Goal: Book appointment/travel/reservation

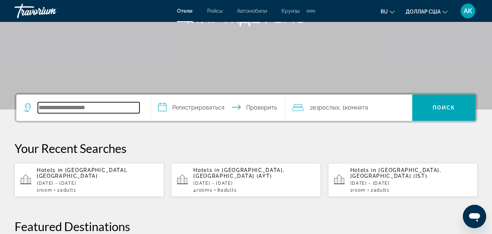
click at [59, 106] on input "Виджет поиска" at bounding box center [89, 107] width 102 height 11
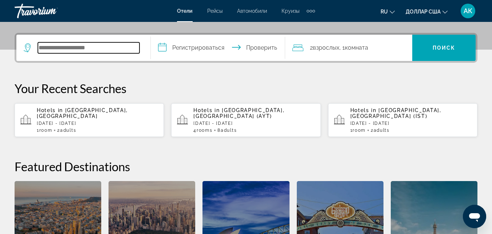
scroll to position [178, 0]
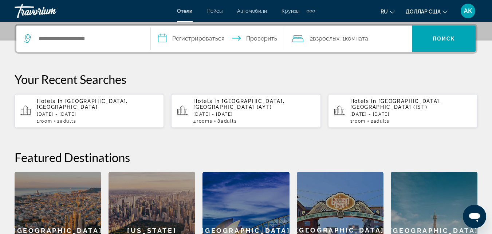
click at [208, 105] on div "Hotels in Antalya, Turkey (AYT) Wed, 15 Oct - Wed, 22 Oct 4 Room rooms 8 Adult …" at bounding box center [253, 111] width 121 height 26
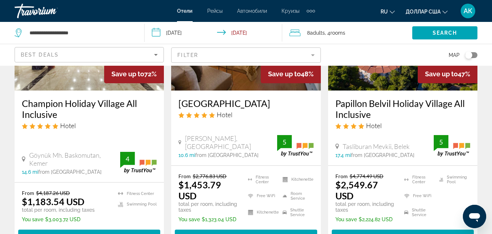
scroll to position [146, 0]
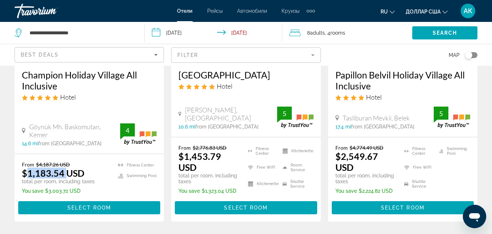
drag, startPoint x: 26, startPoint y: 172, endPoint x: 66, endPoint y: 178, distance: 40.6
click at [66, 178] on ins "$1,183.54 USD" at bounding box center [53, 172] width 63 height 11
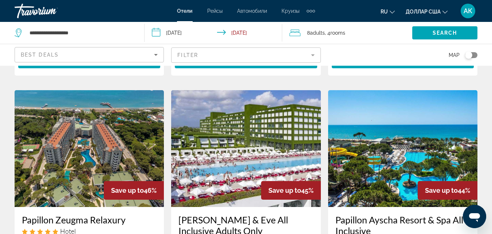
scroll to position [328, 0]
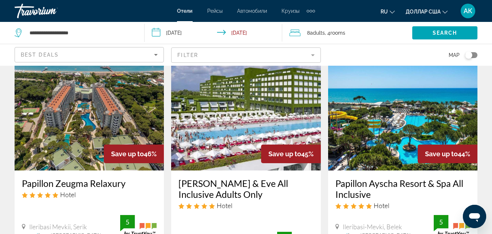
click at [271, 122] on img "Основное содержание" at bounding box center [245, 112] width 149 height 117
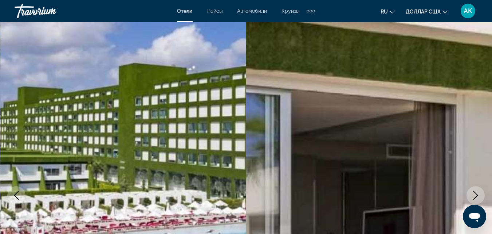
click at [477, 203] on button "Next image" at bounding box center [476, 195] width 18 height 18
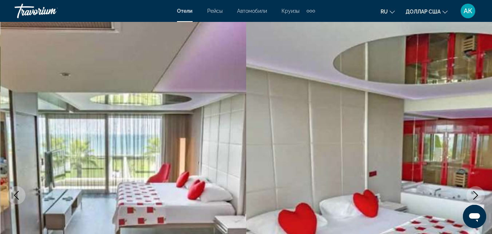
click at [477, 201] on button "Next image" at bounding box center [476, 195] width 18 height 18
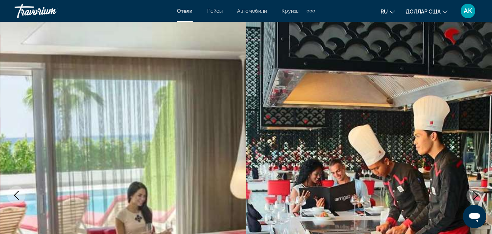
click at [477, 199] on icon "Next image" at bounding box center [475, 195] width 9 height 9
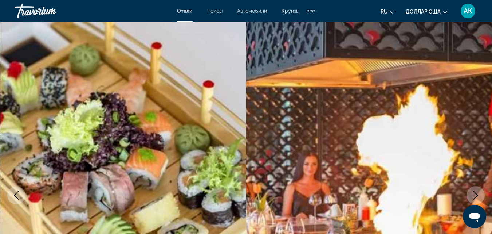
click at [477, 199] on icon "Next image" at bounding box center [475, 195] width 9 height 9
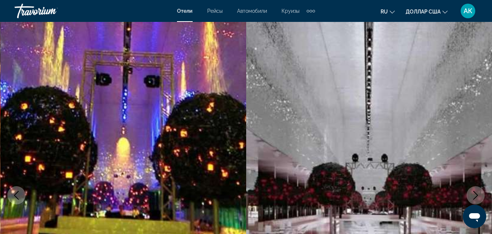
click at [477, 199] on icon "Next image" at bounding box center [475, 195] width 9 height 9
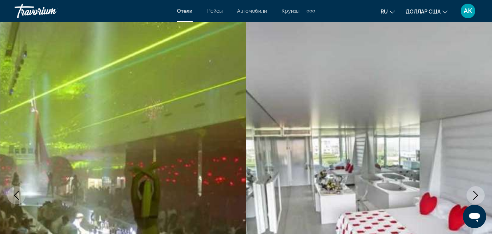
click at [477, 199] on icon "Next image" at bounding box center [475, 195] width 9 height 9
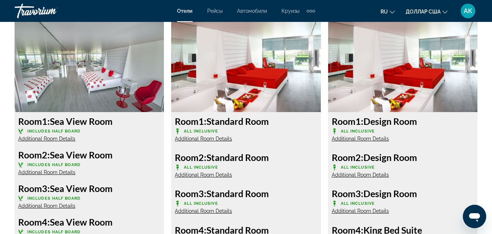
scroll to position [1421, 0]
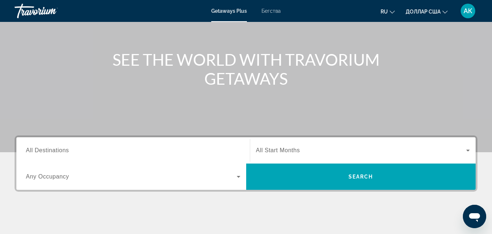
scroll to position [109, 0]
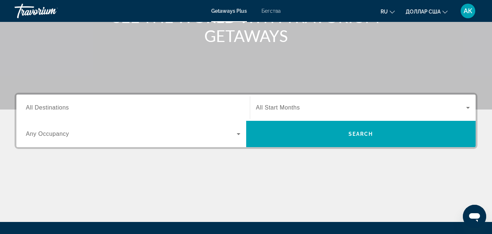
click at [53, 104] on span "All Destinations" at bounding box center [47, 107] width 43 height 6
click at [53, 104] on input "Destination All Destinations" at bounding box center [133, 107] width 215 height 9
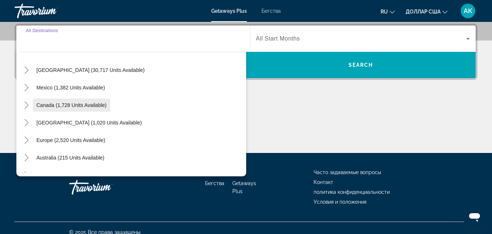
scroll to position [36, 0]
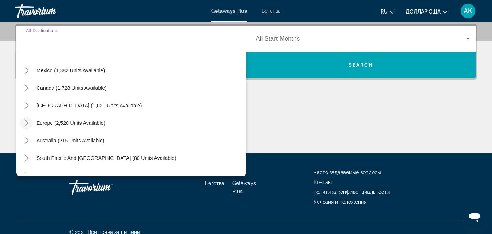
click at [29, 122] on icon "Toggle Europe (2,520 units available)" at bounding box center [26, 122] width 7 height 7
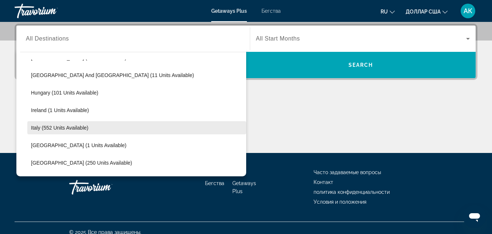
scroll to position [237, 0]
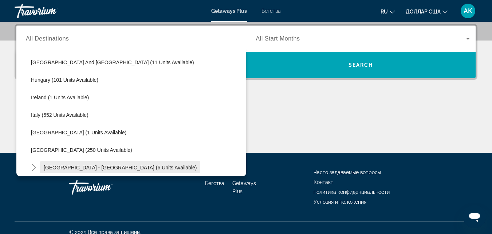
click at [66, 167] on span "Spain - Canary Islands (6 units available)" at bounding box center [120, 167] width 153 height 6
type input "**********"
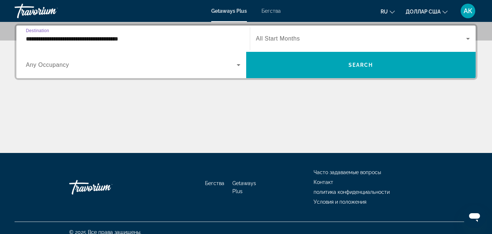
click at [75, 61] on span "Виджет поиска" at bounding box center [131, 64] width 211 height 9
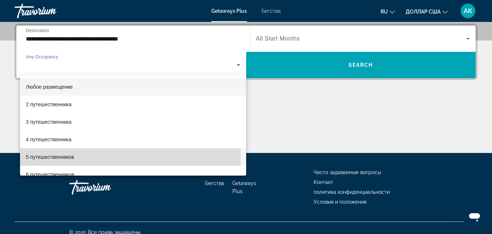
click at [52, 156] on font "5 путешественников" at bounding box center [50, 157] width 48 height 6
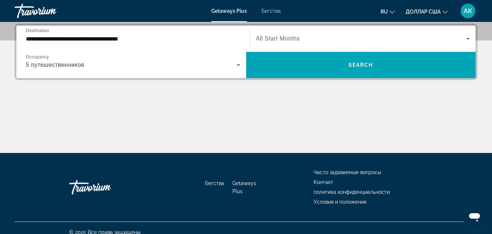
click at [290, 39] on span "All Start Months" at bounding box center [278, 38] width 44 height 6
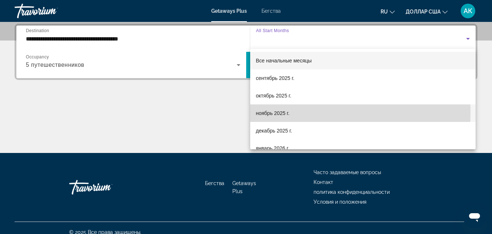
click at [280, 113] on font "ноябрь 2025 г." at bounding box center [273, 113] width 34 height 6
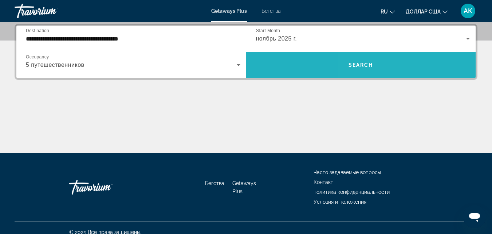
click at [365, 66] on span "Search" at bounding box center [361, 65] width 25 height 6
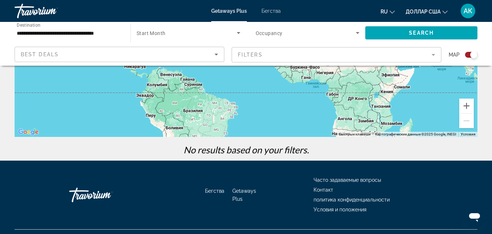
scroll to position [171, 0]
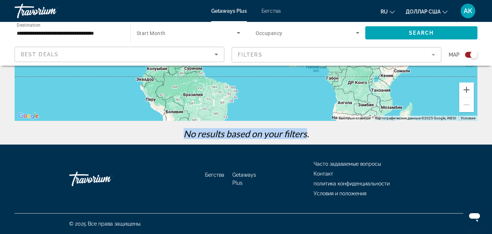
drag, startPoint x: 173, startPoint y: 134, endPoint x: 305, endPoint y: 142, distance: 131.8
click at [305, 142] on div "No results based on your filters." at bounding box center [246, 136] width 470 height 16
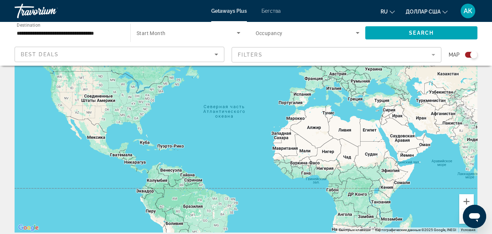
scroll to position [0, 0]
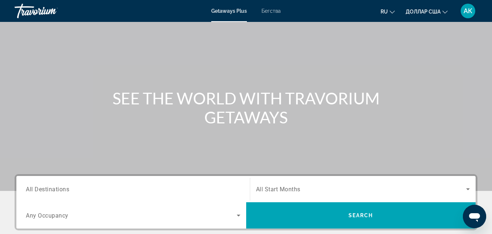
scroll to position [109, 0]
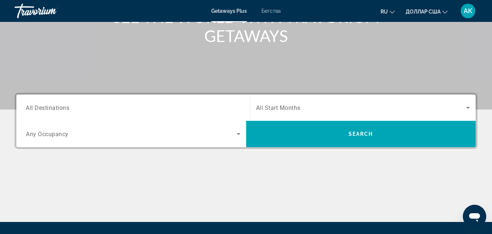
click at [66, 107] on span "All Destinations" at bounding box center [47, 107] width 43 height 7
click at [66, 107] on input "Destination All Destinations" at bounding box center [133, 107] width 215 height 9
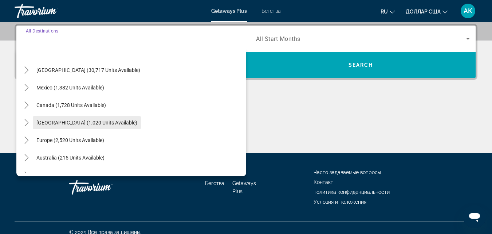
scroll to position [36, 0]
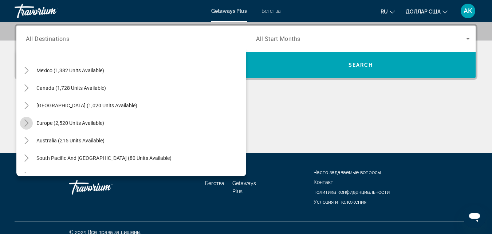
click at [30, 122] on icon "Toggle Europe (2,520 units available)" at bounding box center [26, 122] width 7 height 7
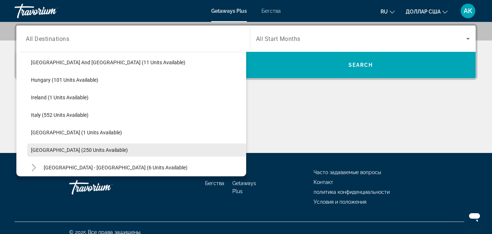
scroll to position [273, 0]
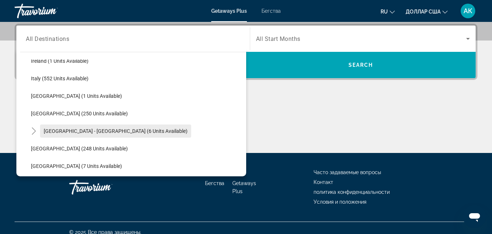
click at [66, 132] on span "Spain - Canary Islands (6 units available)" at bounding box center [116, 131] width 144 height 6
type input "**********"
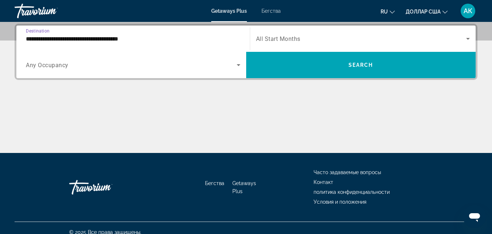
click at [34, 64] on span "Any Occupancy" at bounding box center [47, 65] width 43 height 7
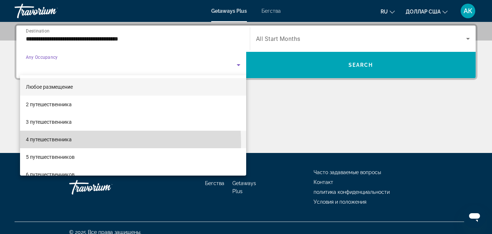
click at [38, 144] on mat-option "4 путешественника" at bounding box center [133, 138] width 226 height 17
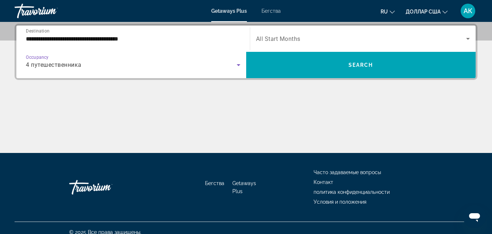
click at [280, 36] on span "All Start Months" at bounding box center [278, 38] width 44 height 7
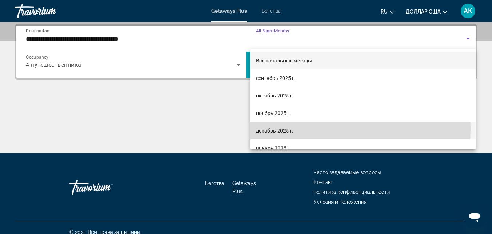
click at [266, 128] on font "декабрь 2025 г." at bounding box center [275, 131] width 38 height 6
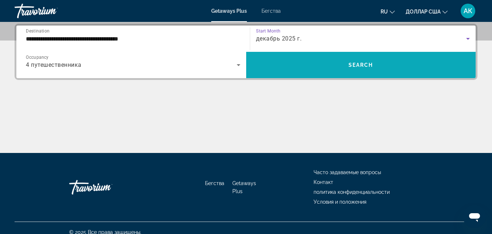
click at [363, 64] on span "Search" at bounding box center [361, 65] width 25 height 6
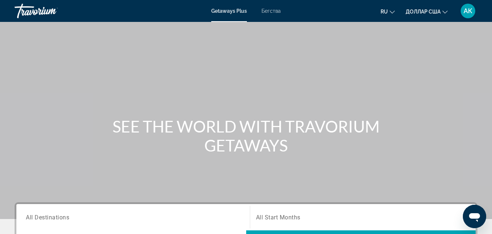
click at [276, 13] on font "Бегства" at bounding box center [271, 11] width 19 height 6
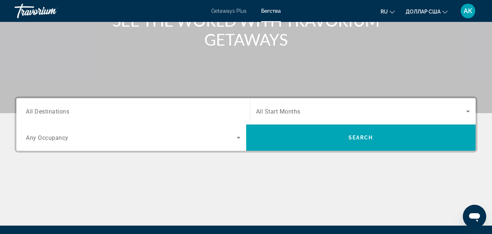
scroll to position [109, 0]
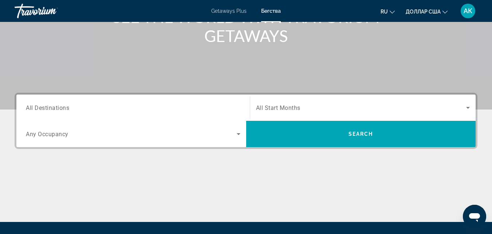
click at [53, 109] on span "All Destinations" at bounding box center [47, 107] width 43 height 7
click at [53, 109] on input "Destination All Destinations" at bounding box center [133, 107] width 215 height 9
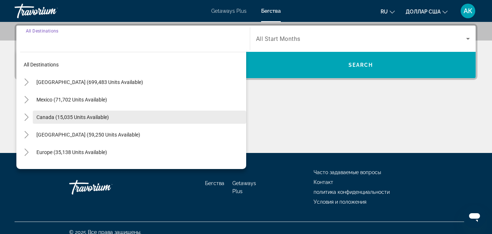
scroll to position [36, 0]
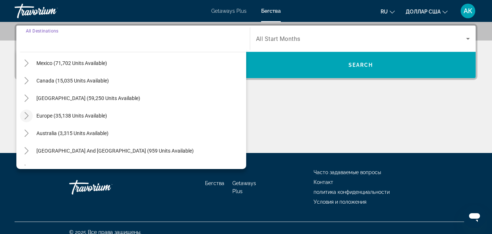
click at [30, 117] on icon "Toggle Europe (35,138 units available)" at bounding box center [26, 115] width 7 height 7
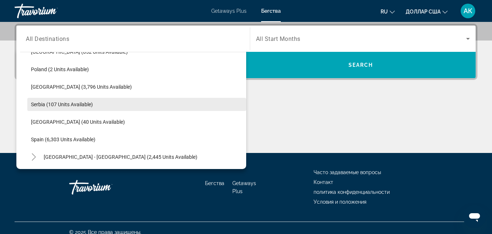
scroll to position [346, 0]
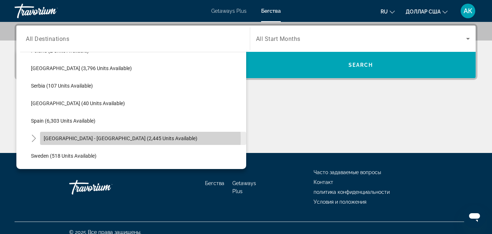
click at [52, 139] on span "Spain - Canary Islands (2,445 units available)" at bounding box center [121, 138] width 154 height 6
type input "**********"
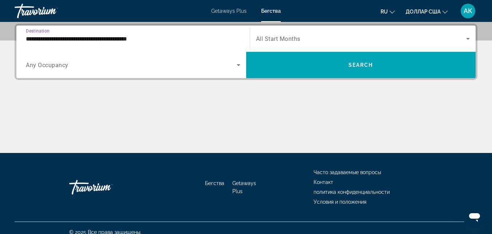
click at [50, 66] on span "Any Occupancy" at bounding box center [47, 65] width 43 height 7
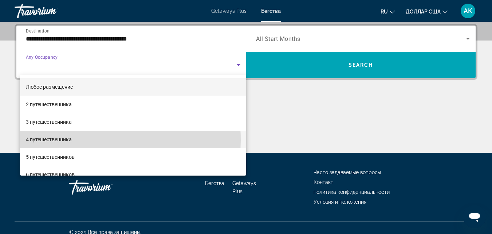
click at [43, 140] on font "4 путешественника" at bounding box center [49, 139] width 46 height 6
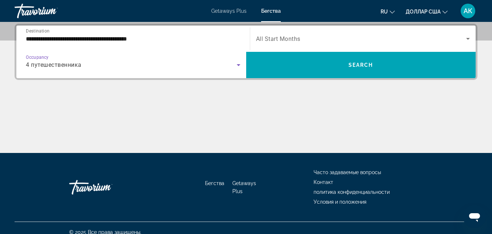
click at [277, 42] on div "Start Month All Start Months" at bounding box center [363, 38] width 214 height 20
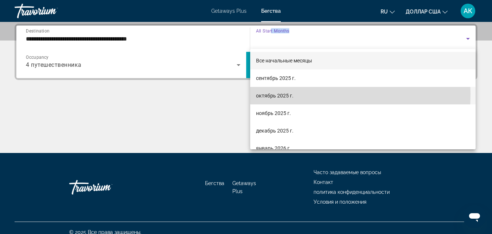
click at [265, 94] on font "октябрь 2025 г." at bounding box center [275, 96] width 38 height 6
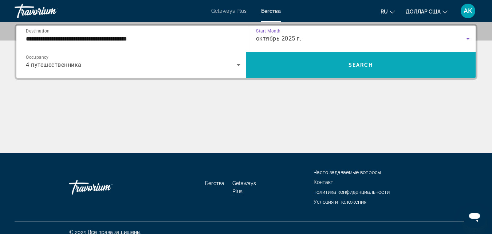
click at [347, 65] on span "Search widget" at bounding box center [361, 64] width 230 height 17
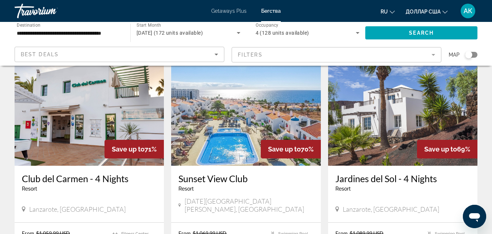
scroll to position [838, 0]
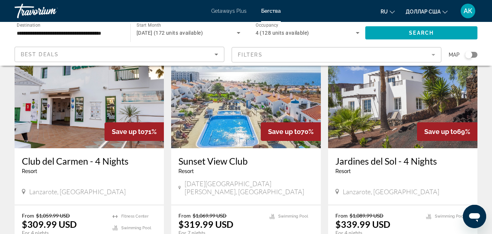
click at [214, 98] on img "Основное содержание" at bounding box center [245, 89] width 149 height 117
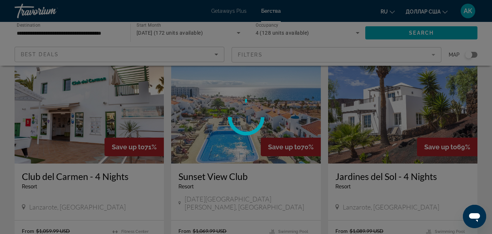
scroll to position [802, 0]
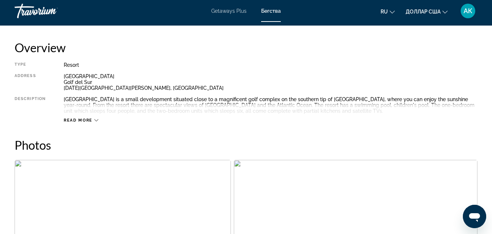
scroll to position [401, 0]
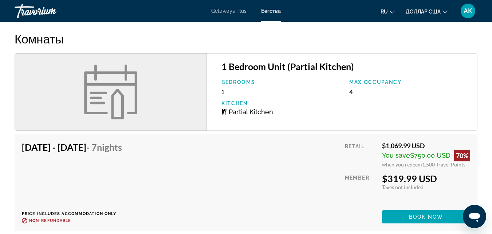
scroll to position [1421, 0]
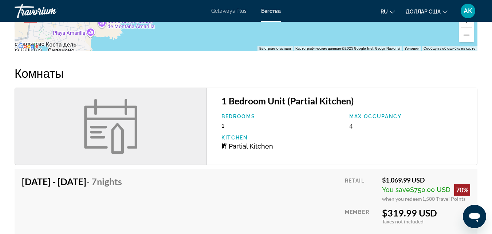
drag, startPoint x: 238, startPoint y: 129, endPoint x: 229, endPoint y: 129, distance: 9.1
click at [229, 129] on div "Bedrooms 1 Max Occupancy 4 Kitchen Partial Kitchen" at bounding box center [346, 134] width 256 height 42
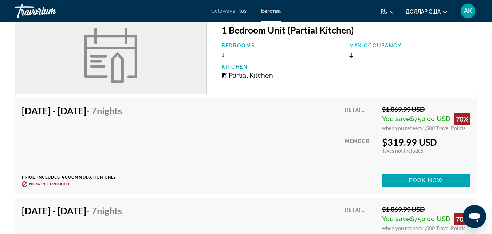
scroll to position [1494, 0]
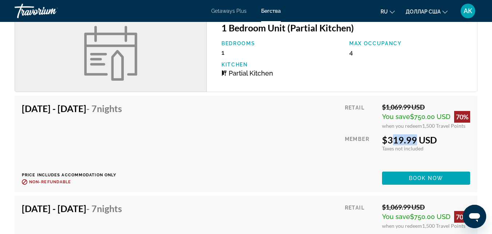
drag, startPoint x: 385, startPoint y: 138, endPoint x: 406, endPoint y: 137, distance: 21.5
click at [406, 137] on div "$319.99 USD" at bounding box center [426, 139] width 88 height 11
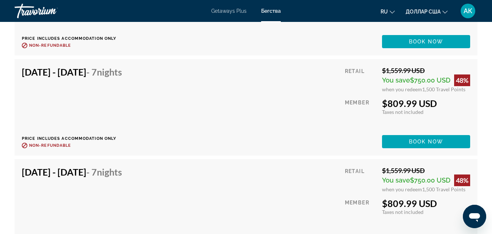
scroll to position [4627, 0]
